Goal: Register for event/course

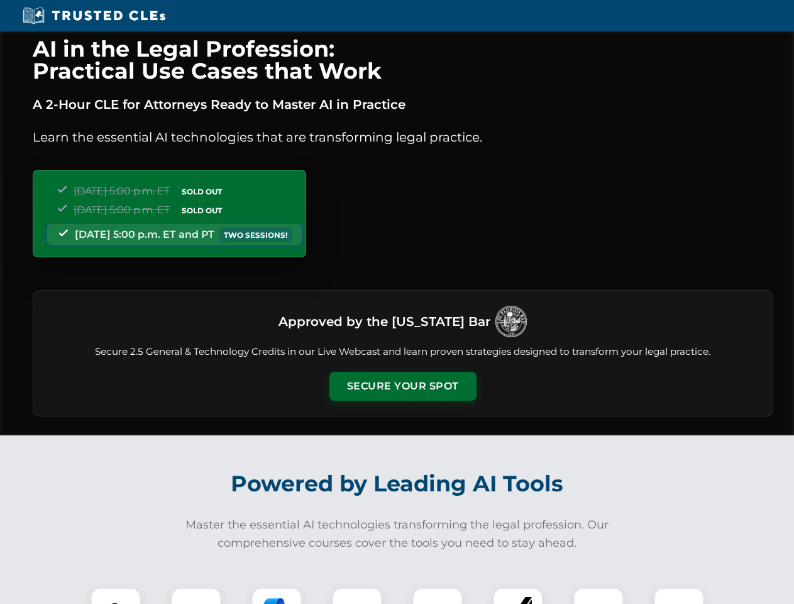
click at [402, 386] on button "Secure Your Spot" at bounding box center [403, 386] width 147 height 29
click at [116, 595] on img at bounding box center [115, 612] width 36 height 36
click at [196, 595] on div at bounding box center [196, 612] width 50 height 50
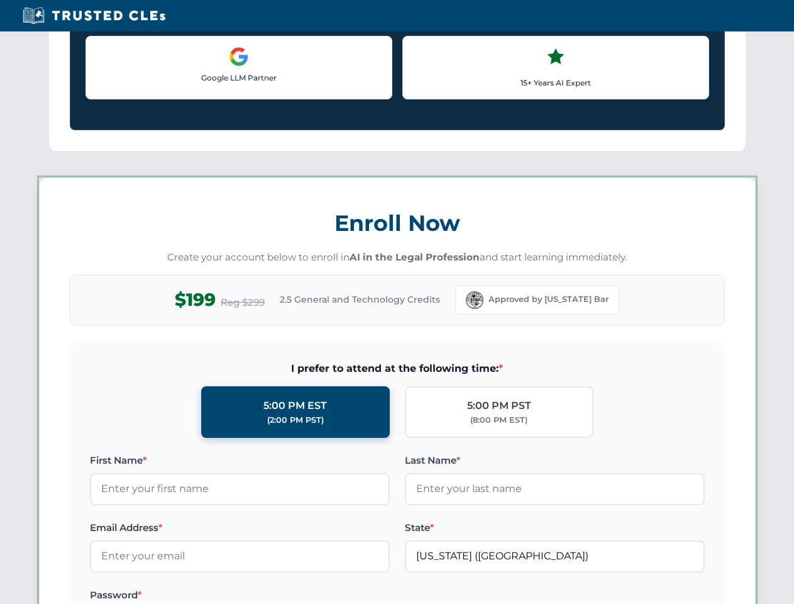
click at [357, 595] on label "Password *" at bounding box center [240, 594] width 300 height 15
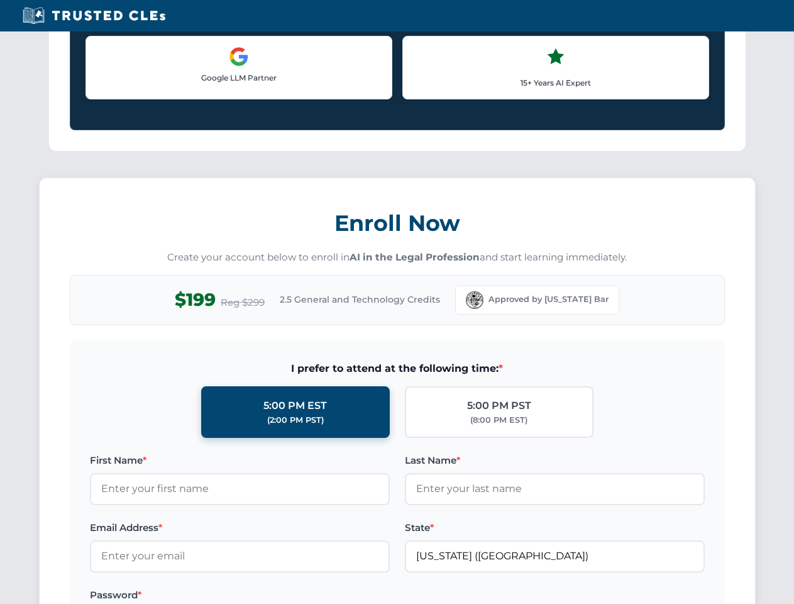
scroll to position [1234, 0]
